Goal: Book appointment/travel/reservation

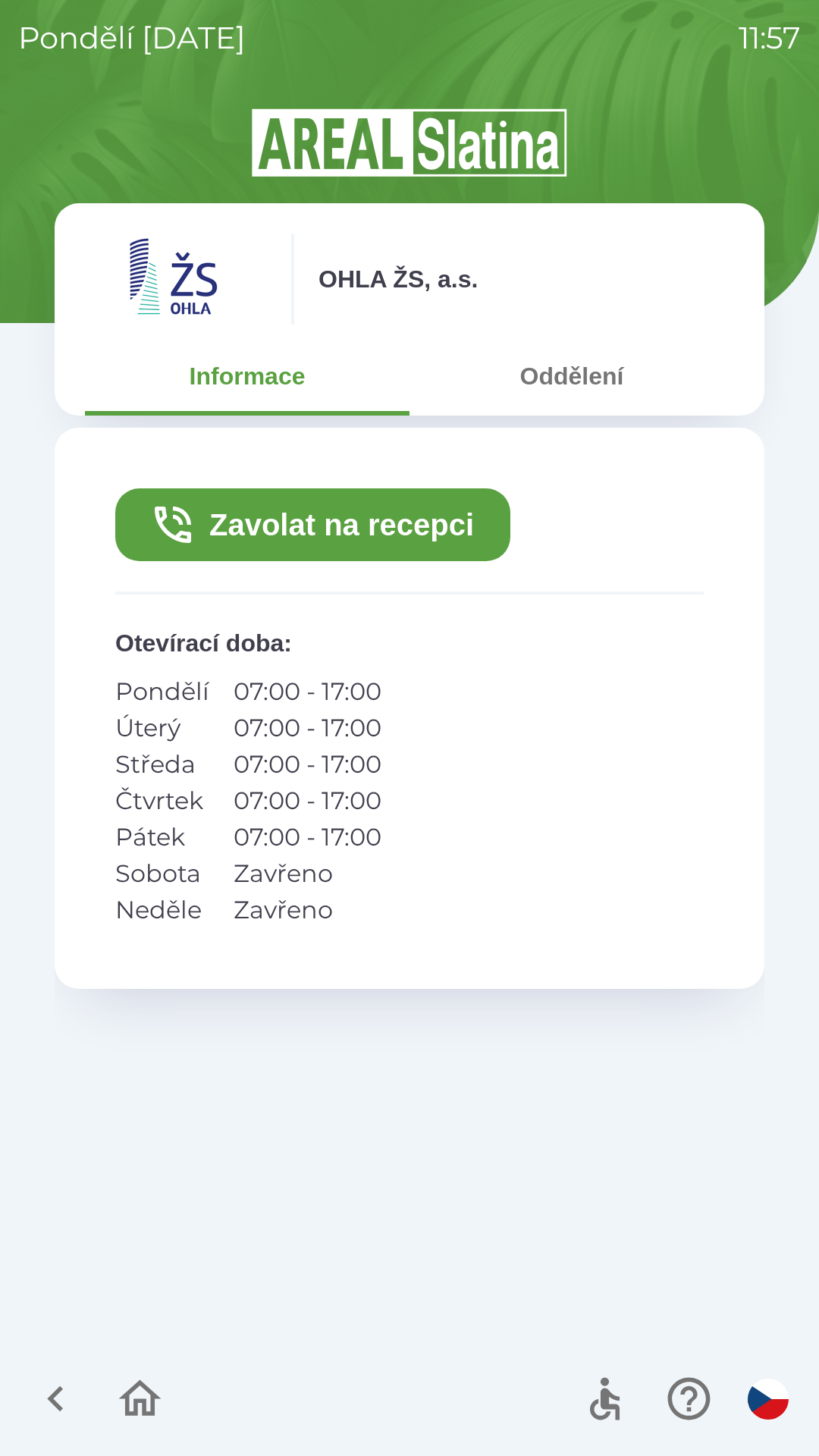
click at [568, 381] on button "Oddělení" at bounding box center [572, 376] width 325 height 55
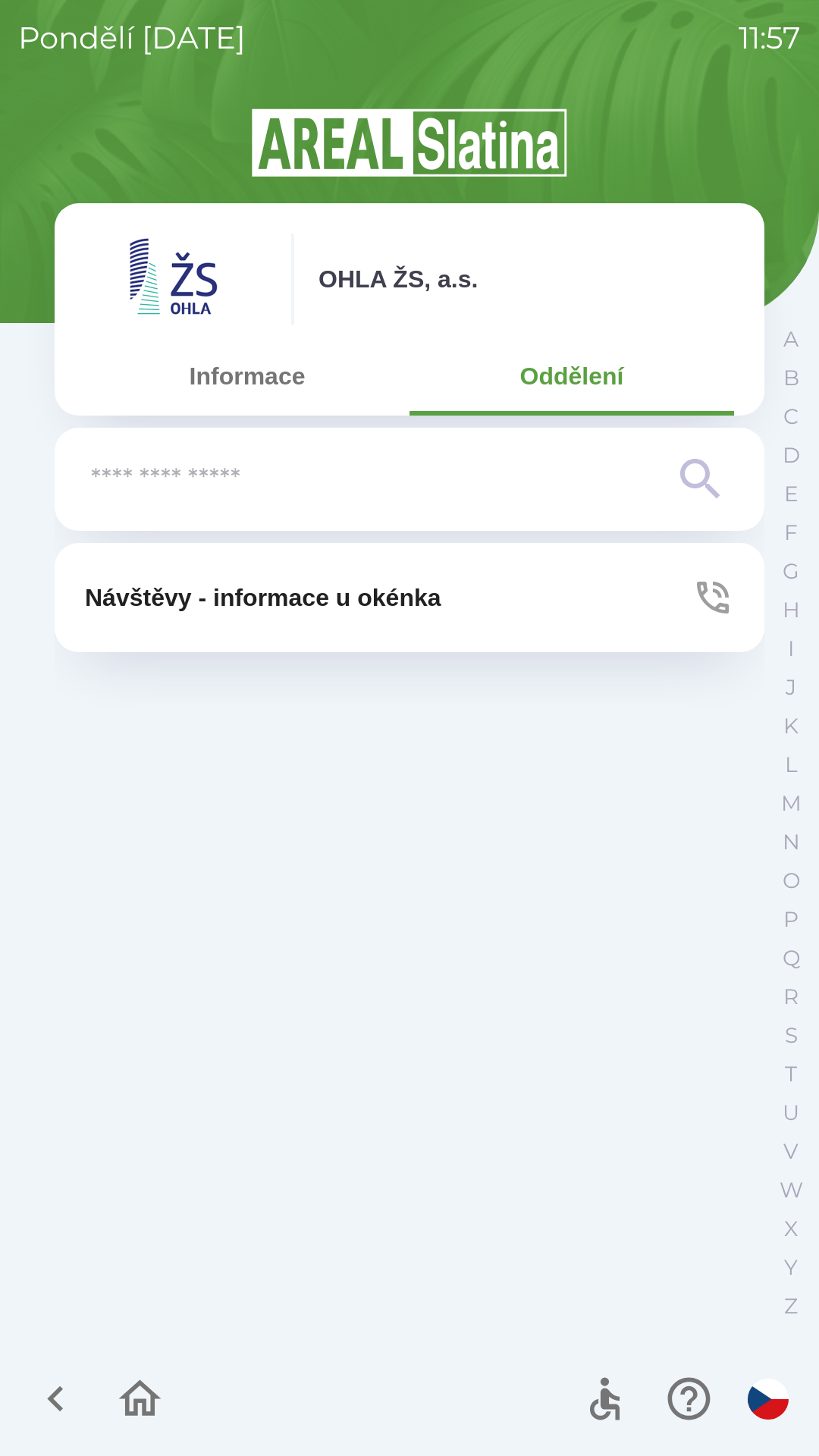
click at [275, 481] on input "text" at bounding box center [379, 480] width 576 height 42
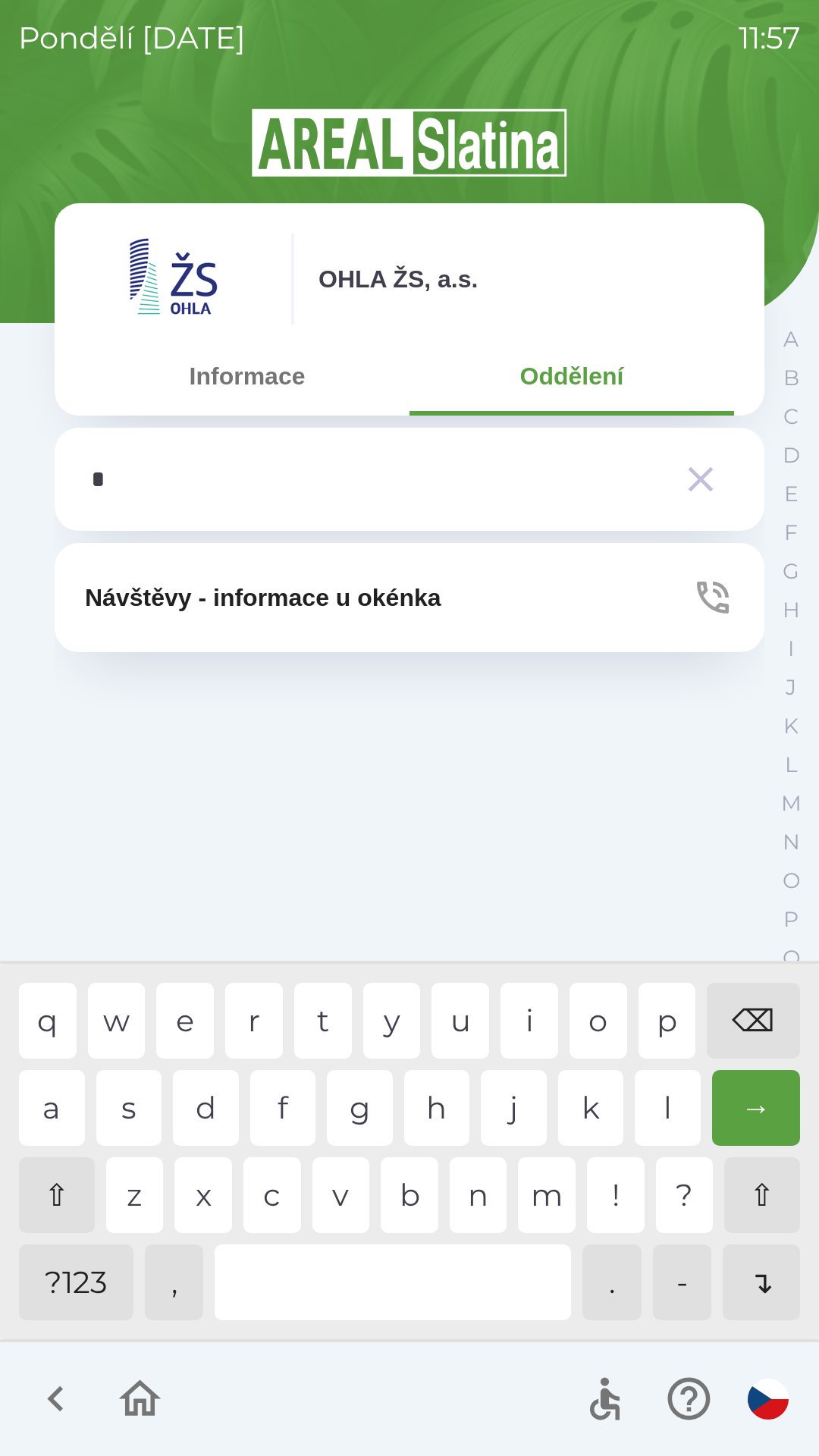
type input "**"
click at [324, 1005] on div "t" at bounding box center [323, 1021] width 57 height 75
click at [767, 1093] on div "→" at bounding box center [757, 1108] width 89 height 75
click at [740, 1102] on div "→" at bounding box center [757, 1108] width 89 height 75
click at [694, 483] on icon "button" at bounding box center [701, 479] width 43 height 43
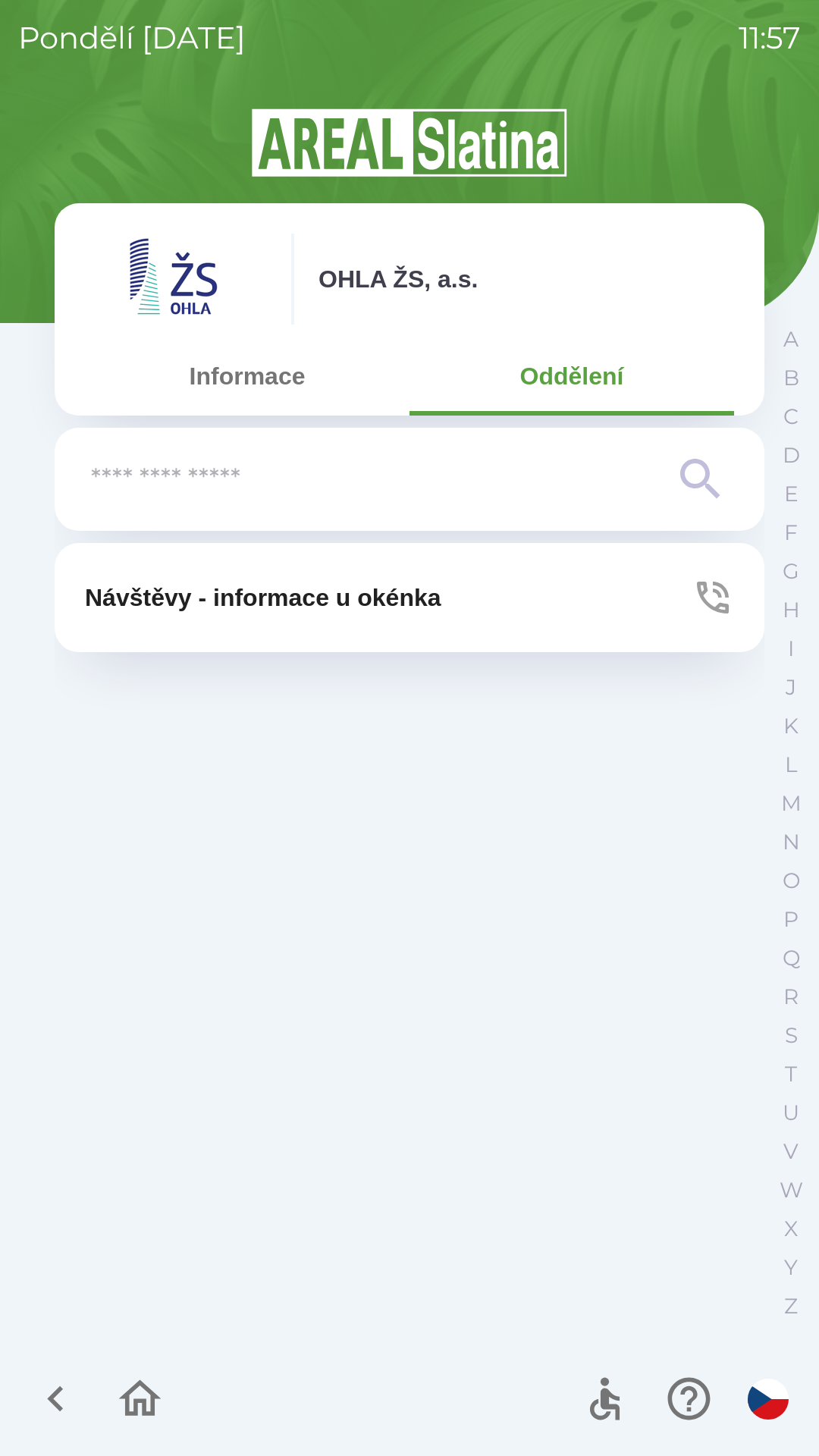
click at [260, 392] on button "Informace" at bounding box center [246, 376] width 325 height 55
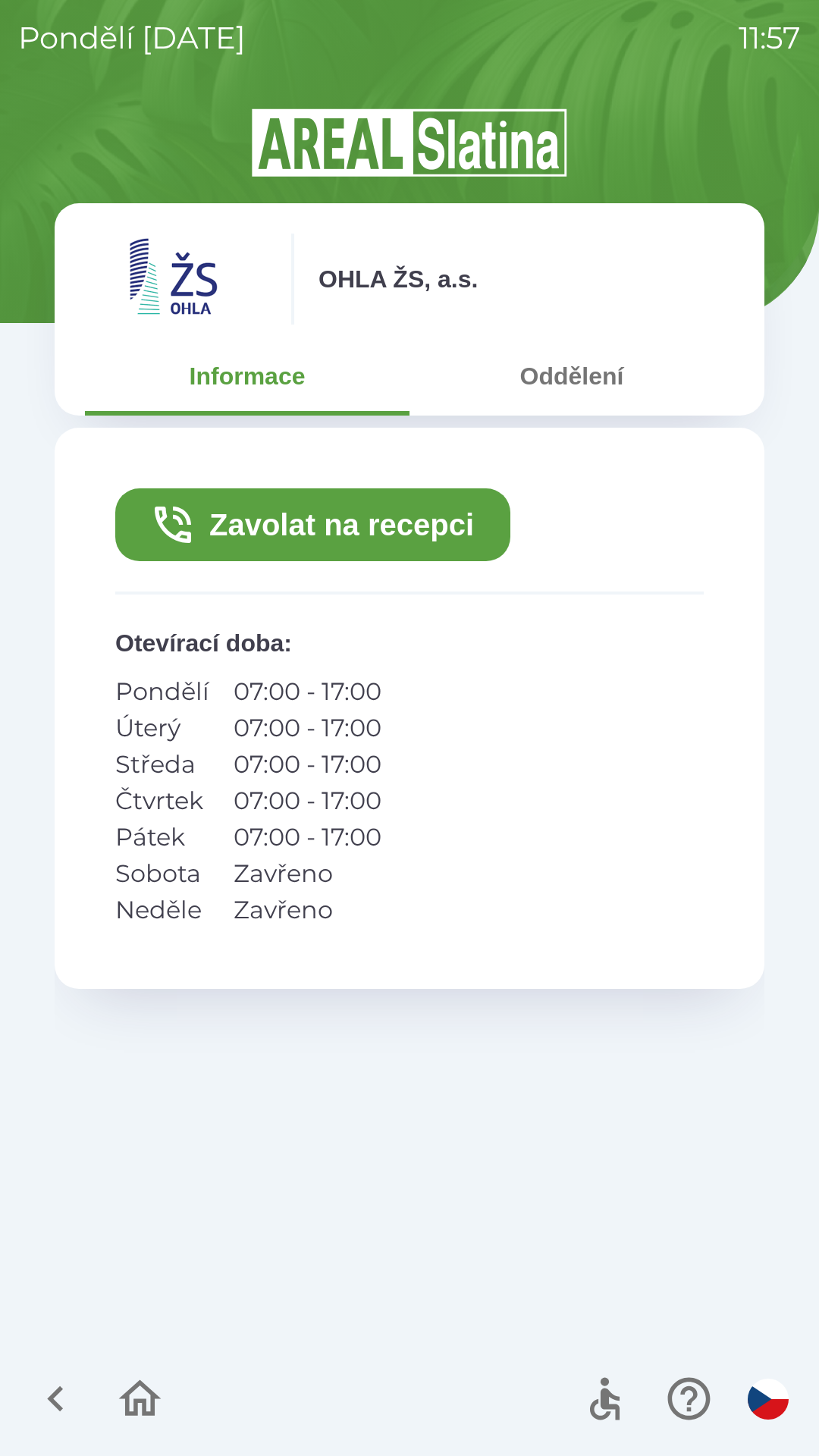
click at [405, 534] on button "Zavolat na recepci" at bounding box center [313, 524] width 395 height 73
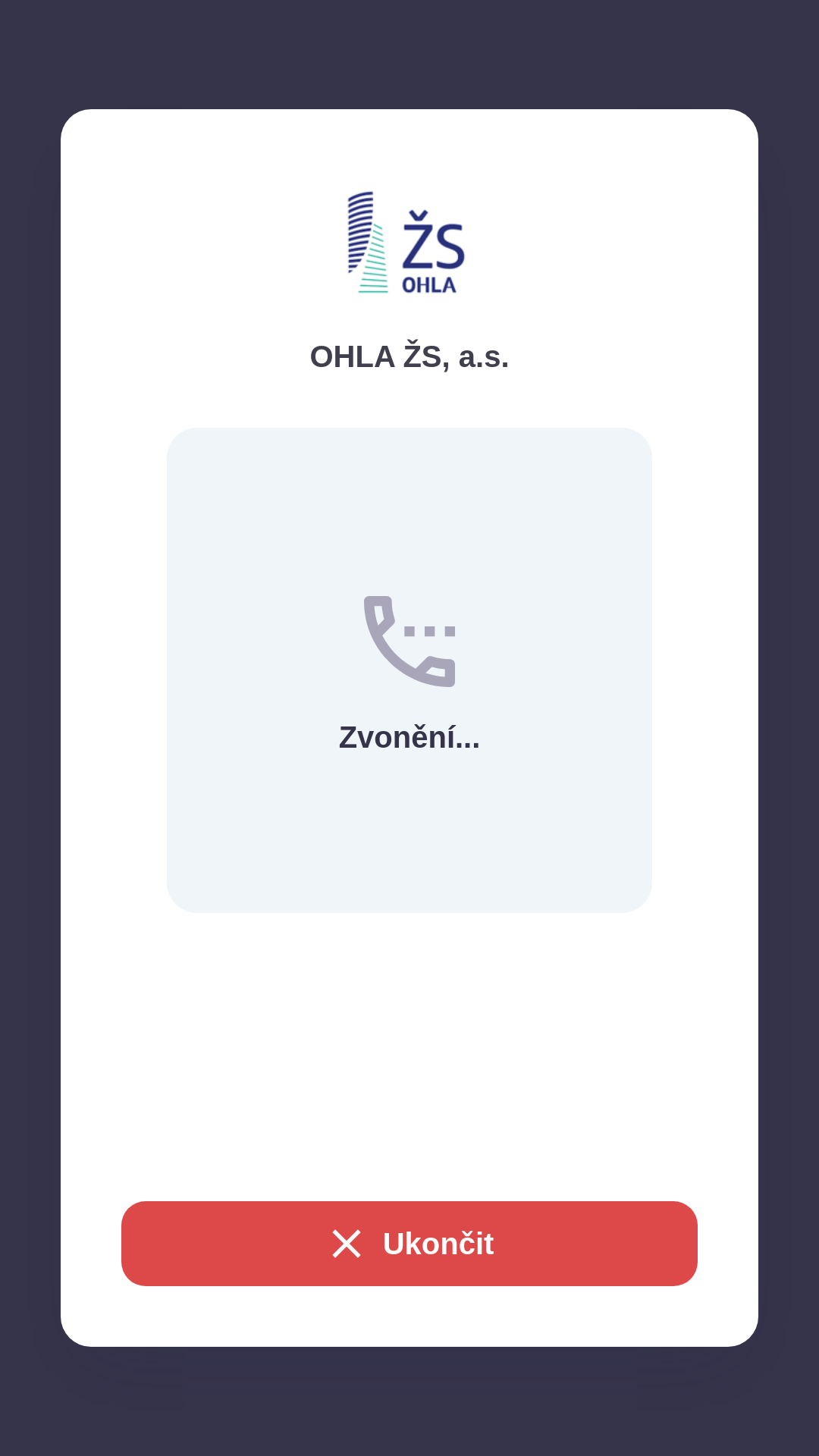
click at [476, 1250] on button "Ukončit" at bounding box center [410, 1243] width 576 height 85
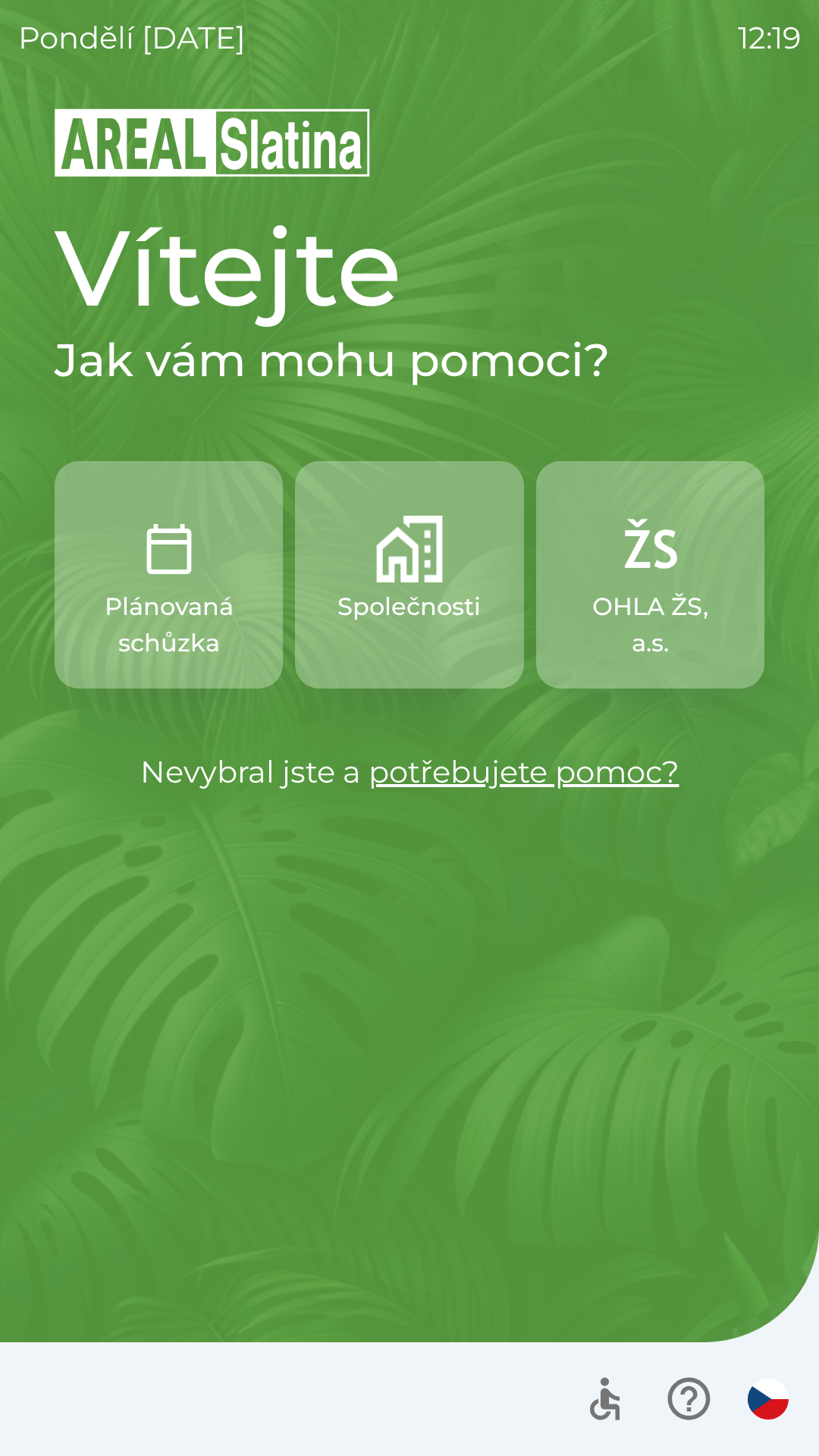
click at [434, 606] on p "Společnosti" at bounding box center [409, 607] width 144 height 36
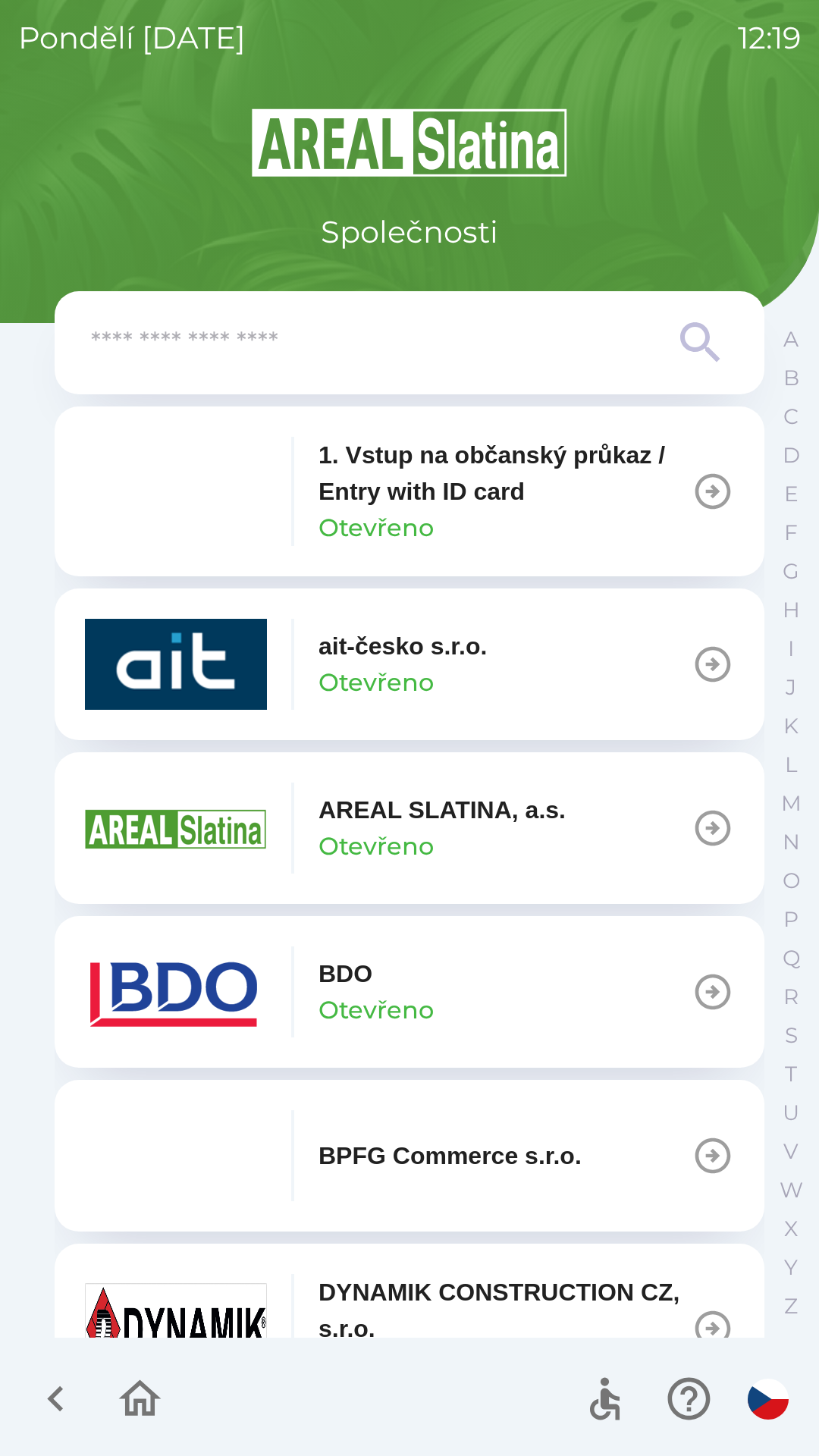
click at [447, 988] on button "BDO Otevřeno" at bounding box center [409, 992] width 710 height 152
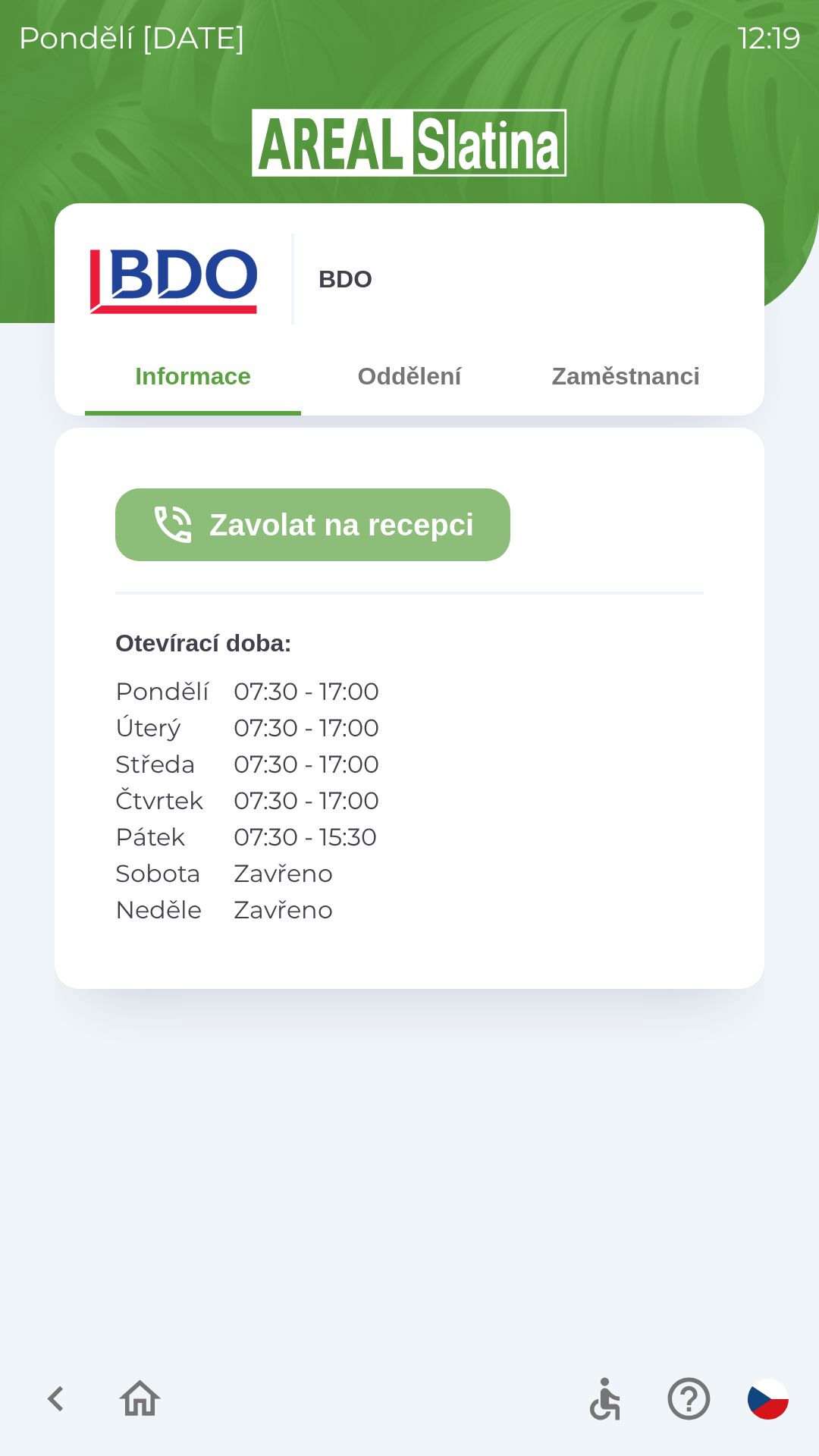
click at [452, 525] on button "Zavolat na recepci" at bounding box center [313, 524] width 395 height 73
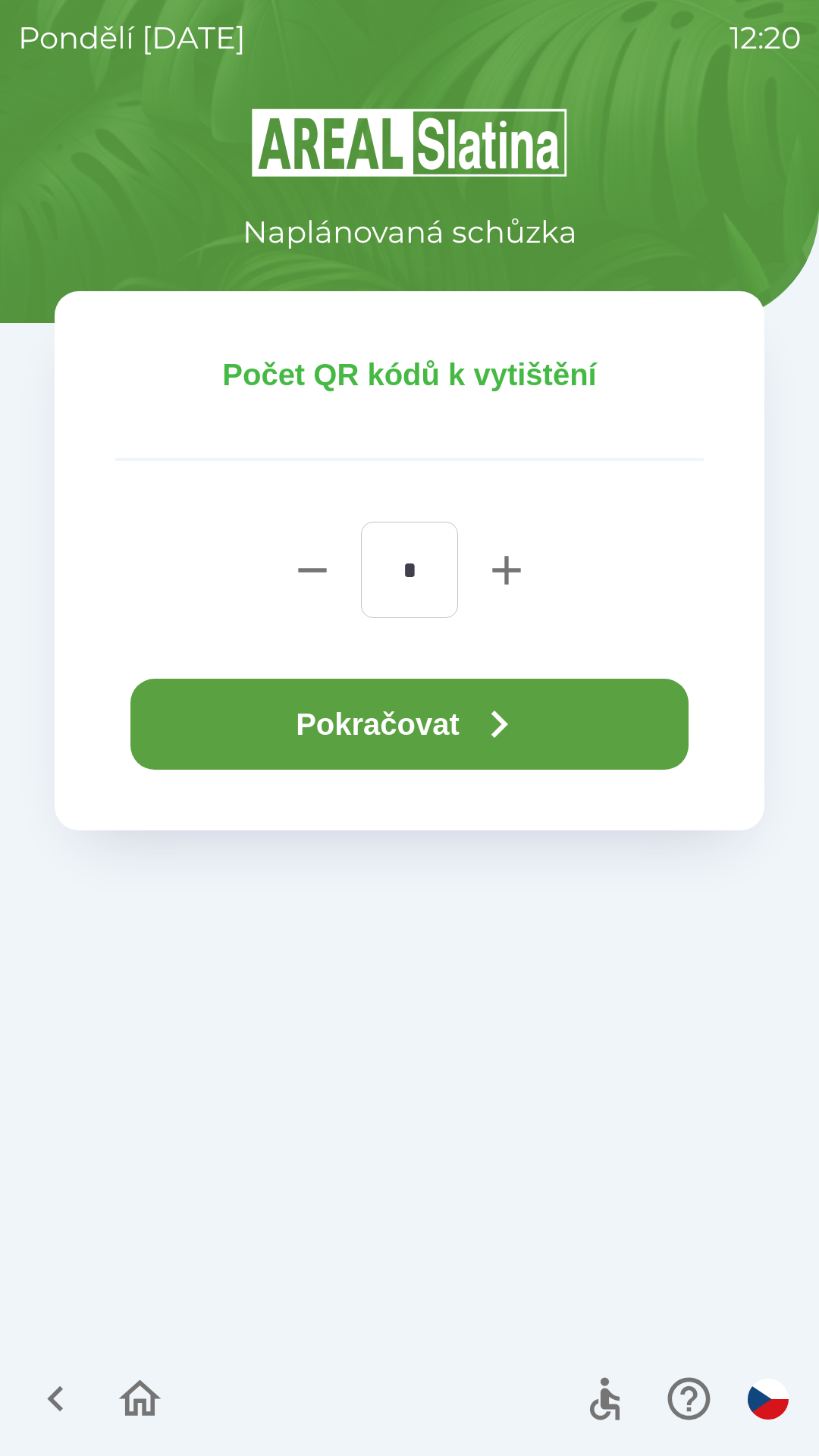
click at [517, 583] on icon "button" at bounding box center [506, 570] width 48 height 48
click at [518, 571] on icon "button" at bounding box center [506, 570] width 28 height 28
type input "*"
click at [564, 727] on button "Pokračovat" at bounding box center [410, 724] width 558 height 91
